Goal: Transaction & Acquisition: Purchase product/service

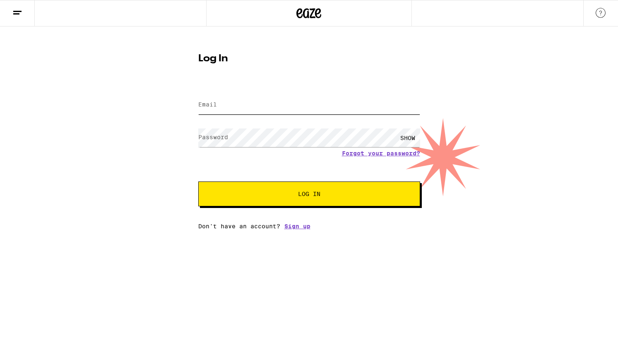
type input "[PERSON_NAME][EMAIL_ADDRESS][DOMAIN_NAME]"
click at [252, 187] on button "Log In" at bounding box center [309, 193] width 222 height 25
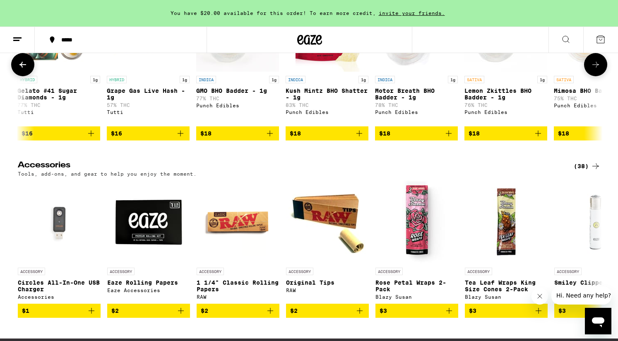
scroll to position [0, 675]
